Goal: Task Accomplishment & Management: Manage account settings

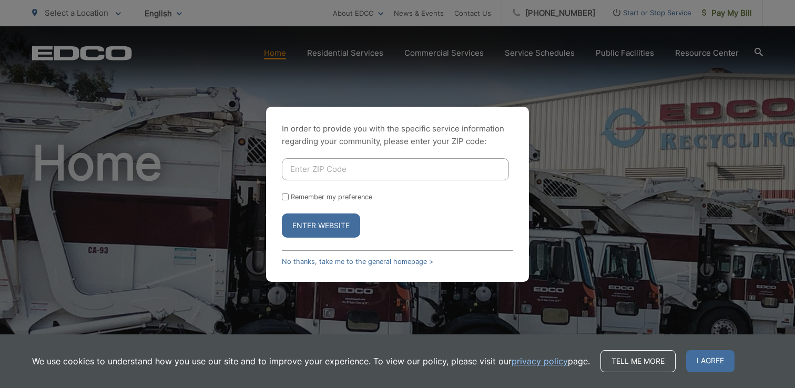
click at [356, 171] on input "Enter ZIP Code" at bounding box center [395, 169] width 227 height 22
type input "90245"
click at [302, 219] on button "Enter Website" at bounding box center [321, 226] width 78 height 24
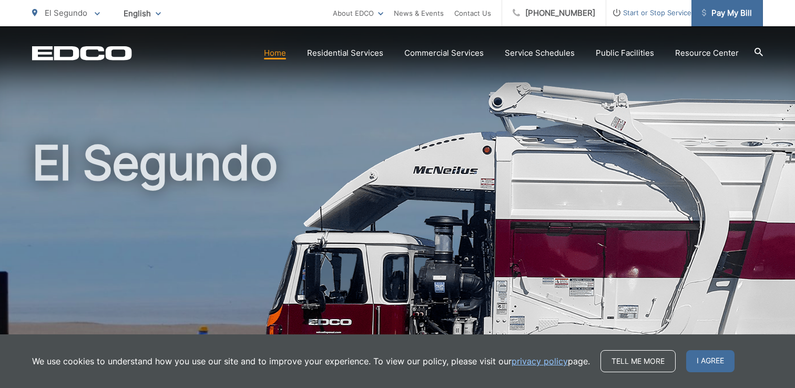
click at [712, 17] on span "Pay My Bill" at bounding box center [727, 13] width 50 height 13
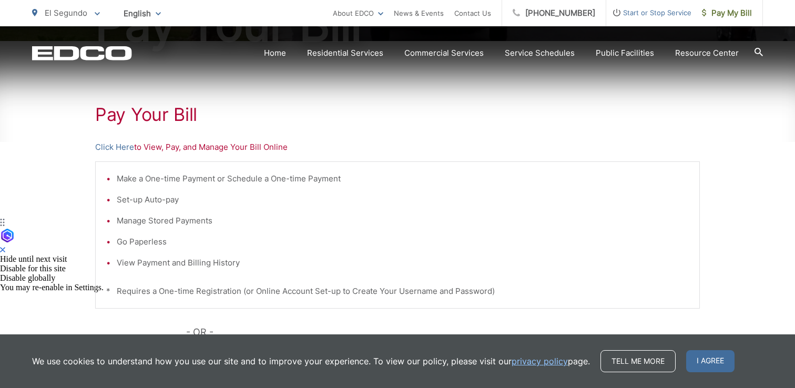
scroll to position [175, 0]
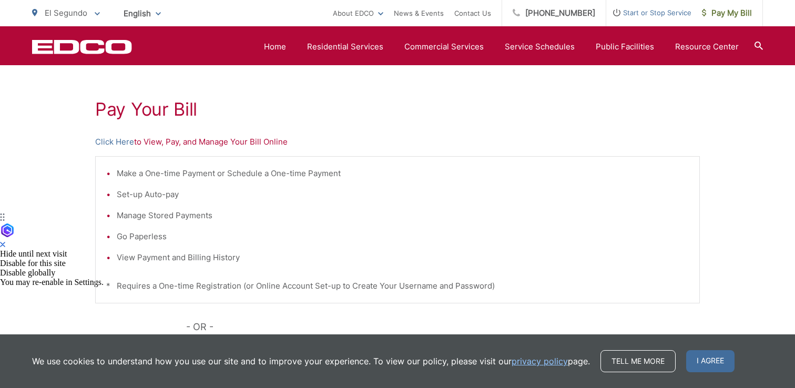
click at [161, 190] on li "Set-up Auto-pay" at bounding box center [403, 194] width 572 height 13
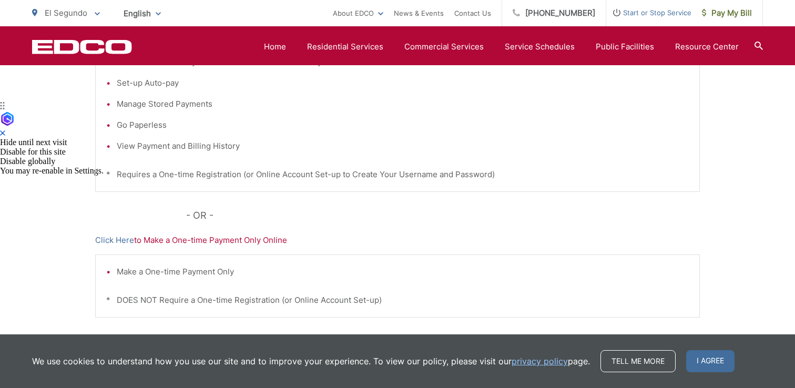
scroll to position [360, 0]
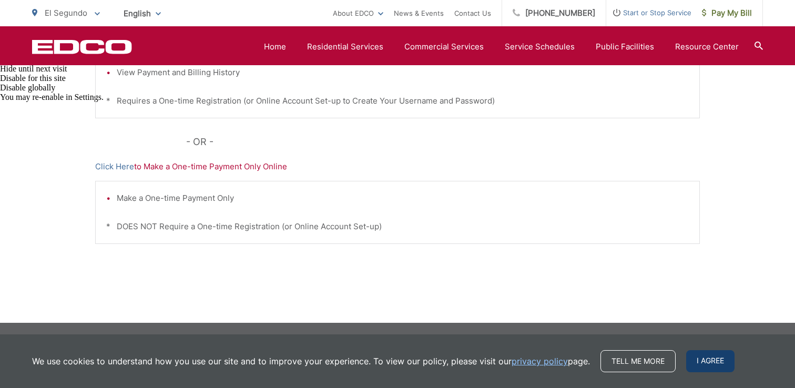
click at [706, 363] on span "I agree" at bounding box center [710, 361] width 48 height 22
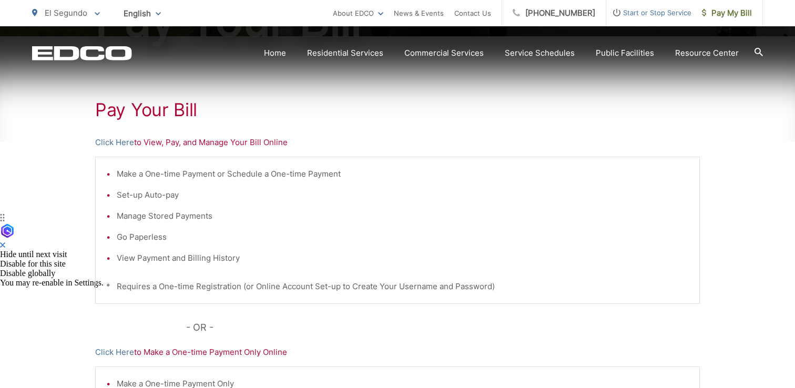
scroll to position [178, 0]
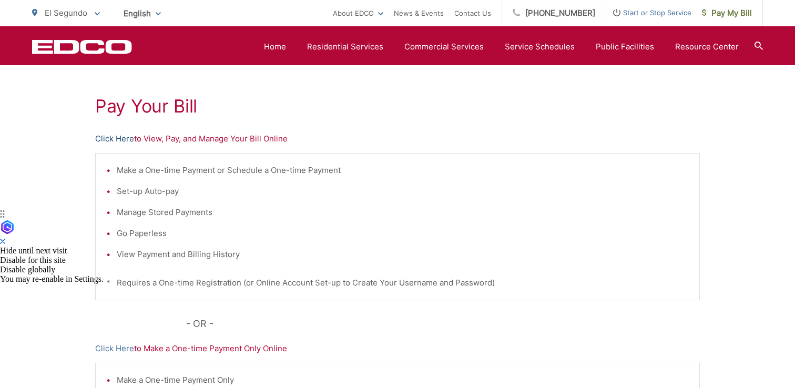
click at [125, 139] on link "Click Here" at bounding box center [114, 139] width 39 height 13
